Goal: Check status: Check status

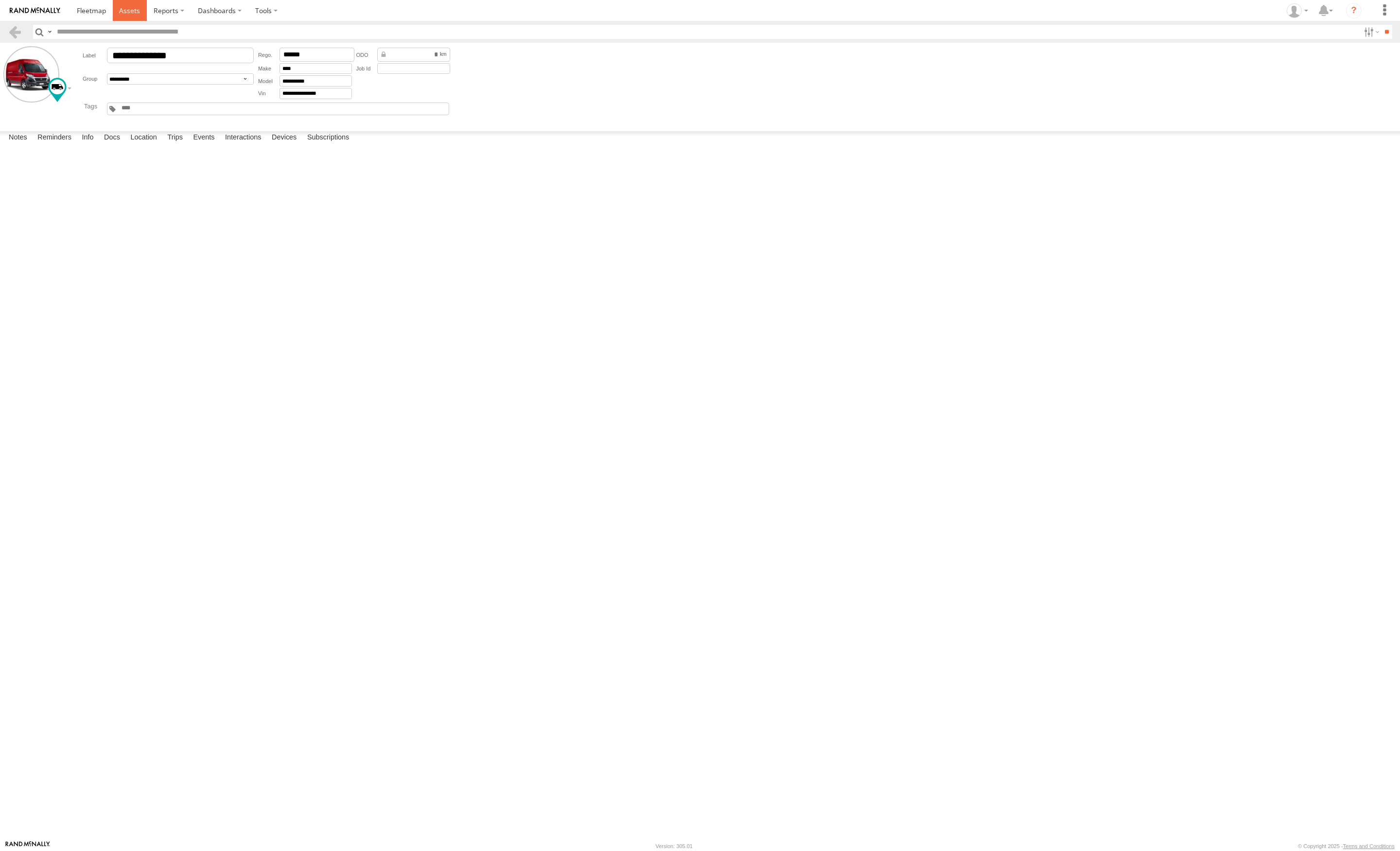
click at [126, 10] on span at bounding box center [129, 10] width 21 height 10
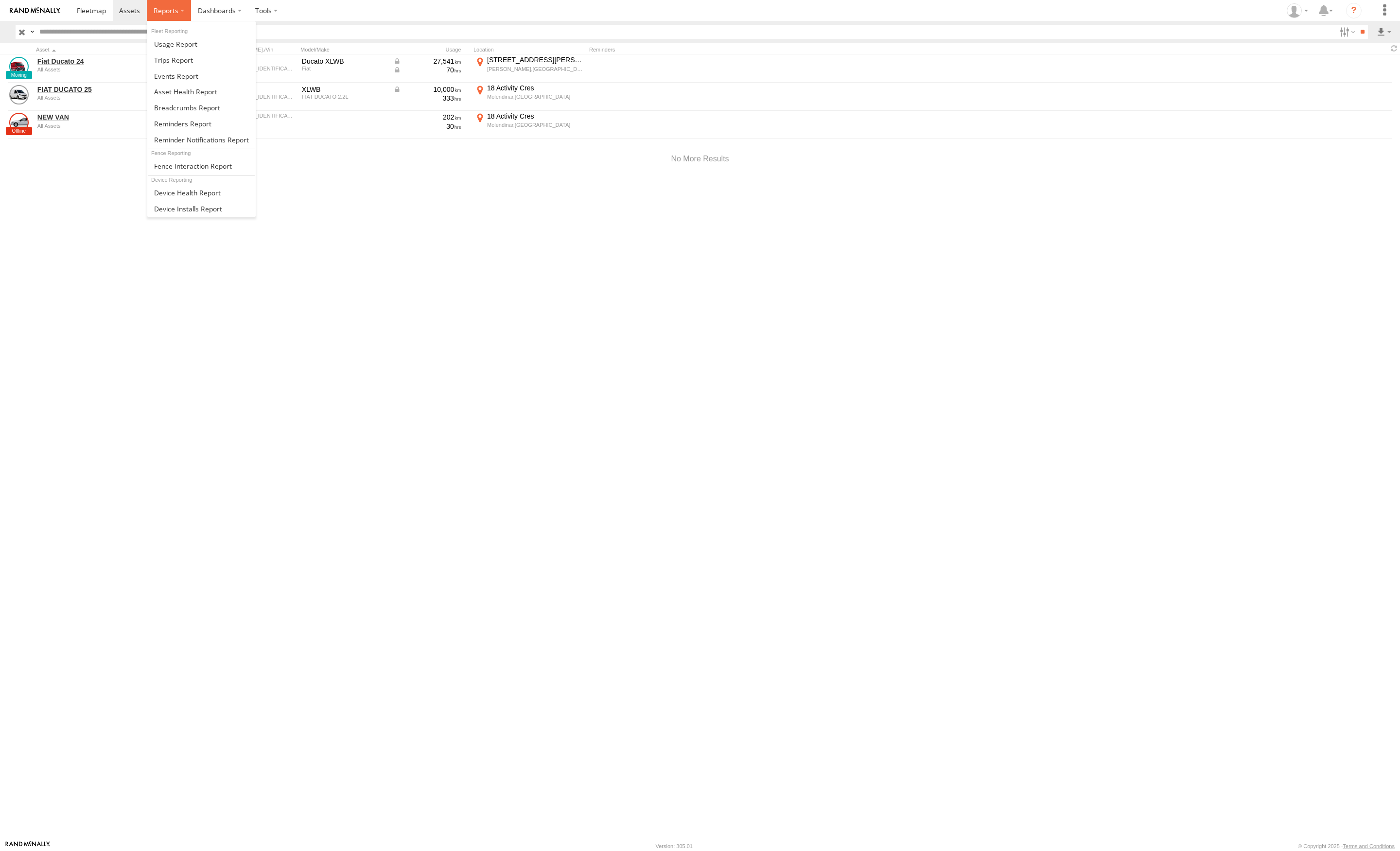
click at [180, 11] on label at bounding box center [168, 10] width 44 height 21
click at [0, 0] on span at bounding box center [0, 0] width 0 height 0
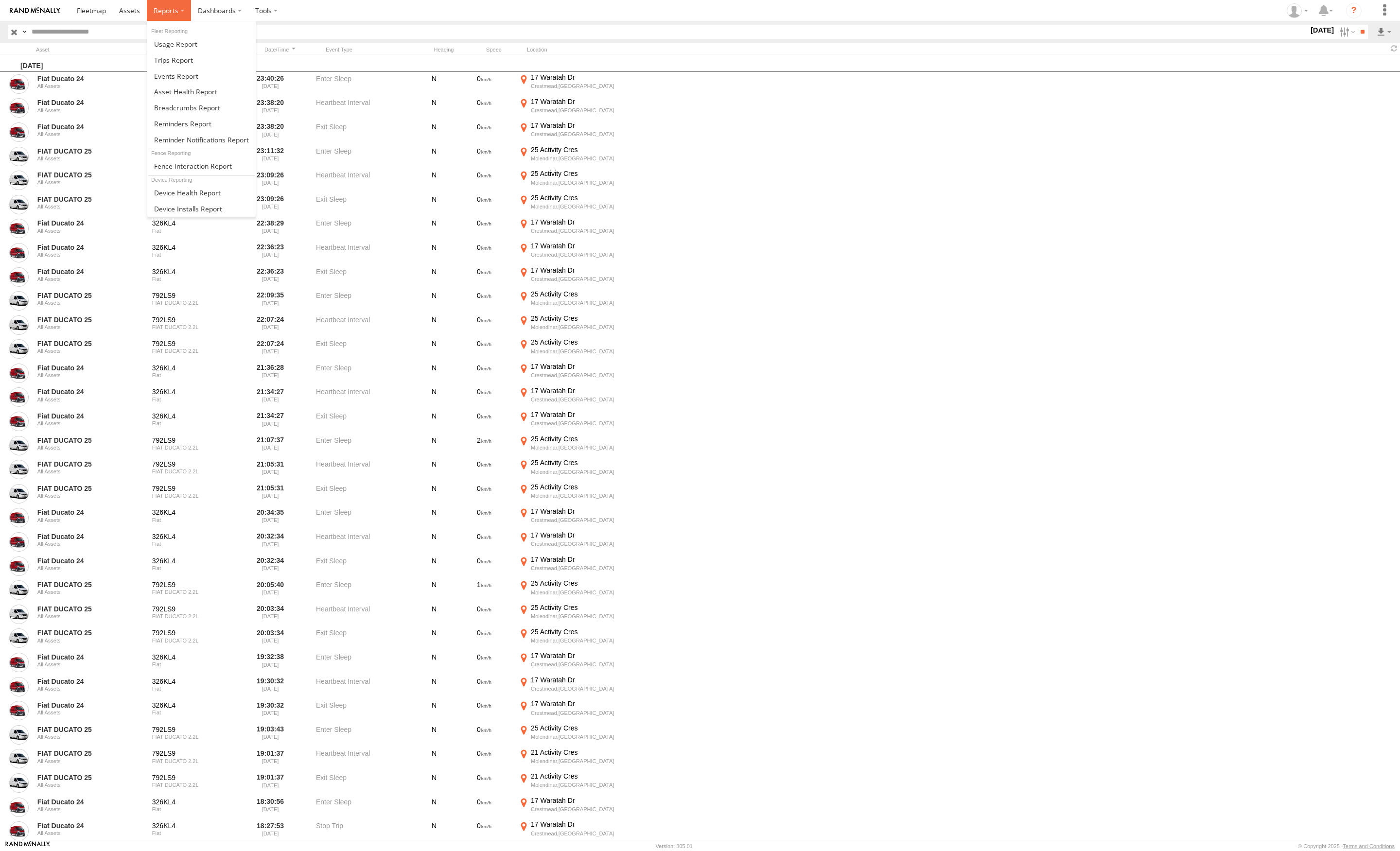
click at [181, 14] on label at bounding box center [168, 10] width 44 height 21
click at [0, 0] on span at bounding box center [0, 0] width 0 height 0
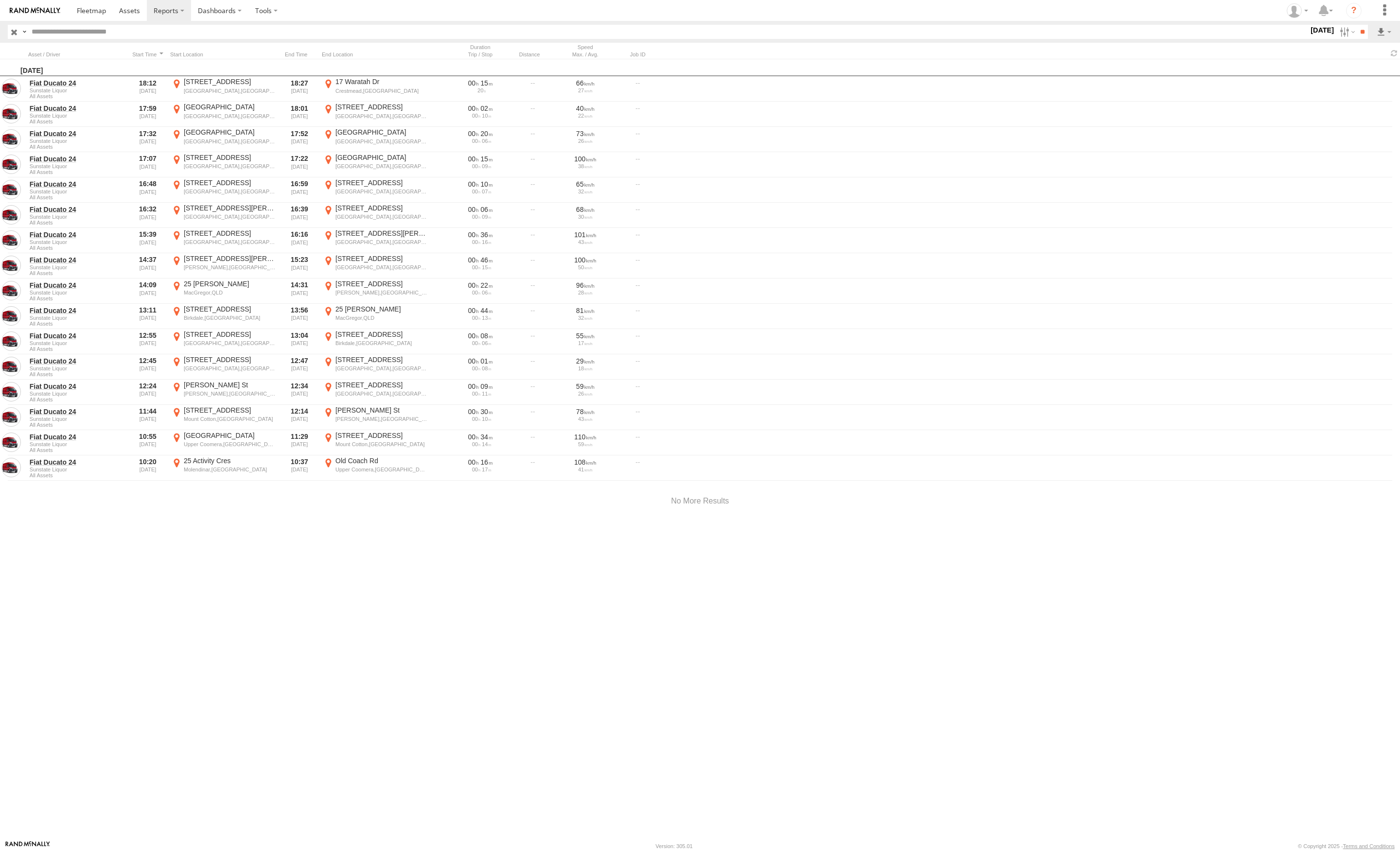
click at [1314, 31] on label "[DATE]" at bounding box center [1321, 30] width 27 height 10
click at [0, 0] on label at bounding box center [0, 0] width 0 height 0
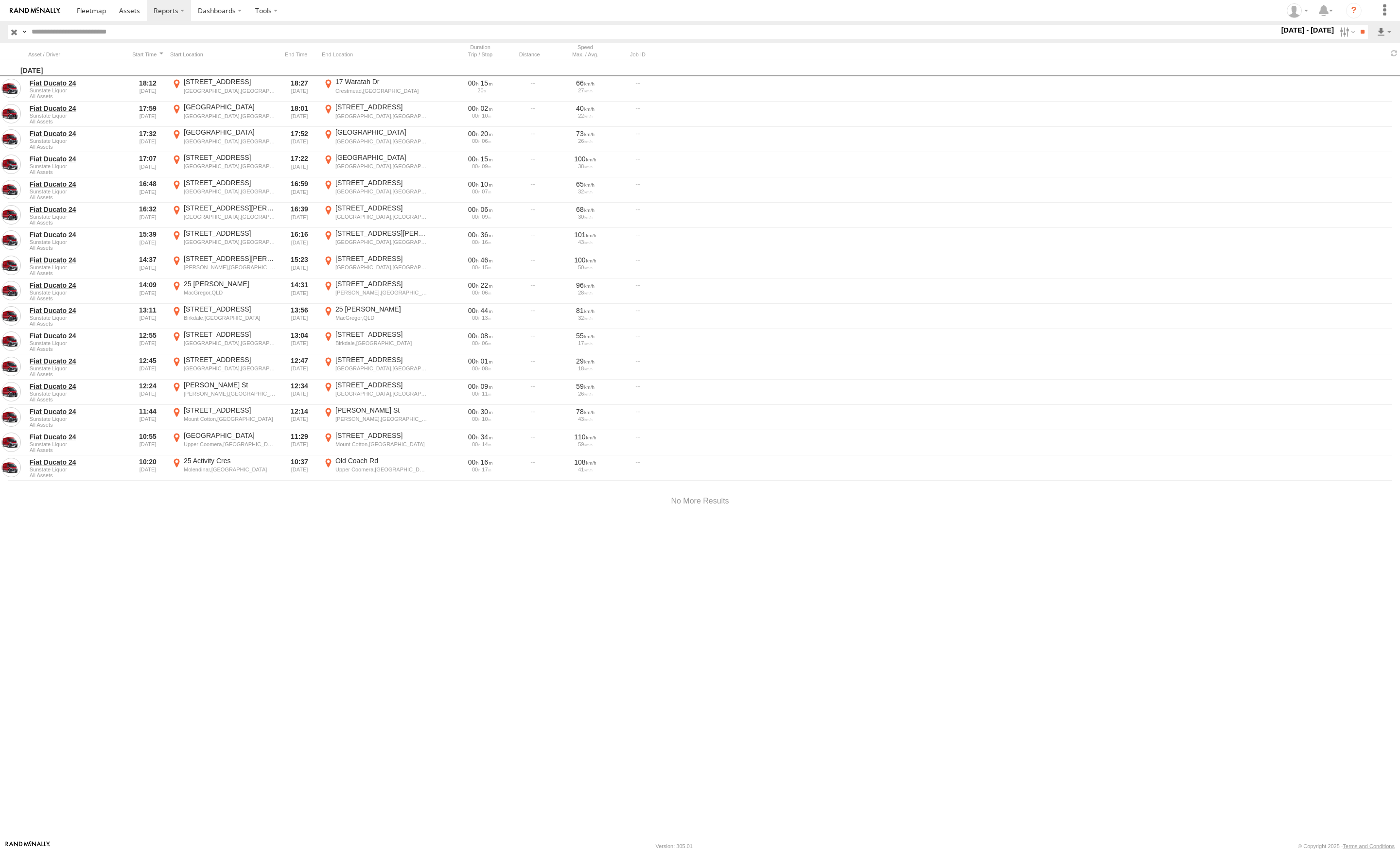
click at [0, 0] on label at bounding box center [0, 0] width 0 height 0
click at [1356, 32] on input "**" at bounding box center [1362, 31] width 11 height 14
